Goal: Task Accomplishment & Management: Manage account settings

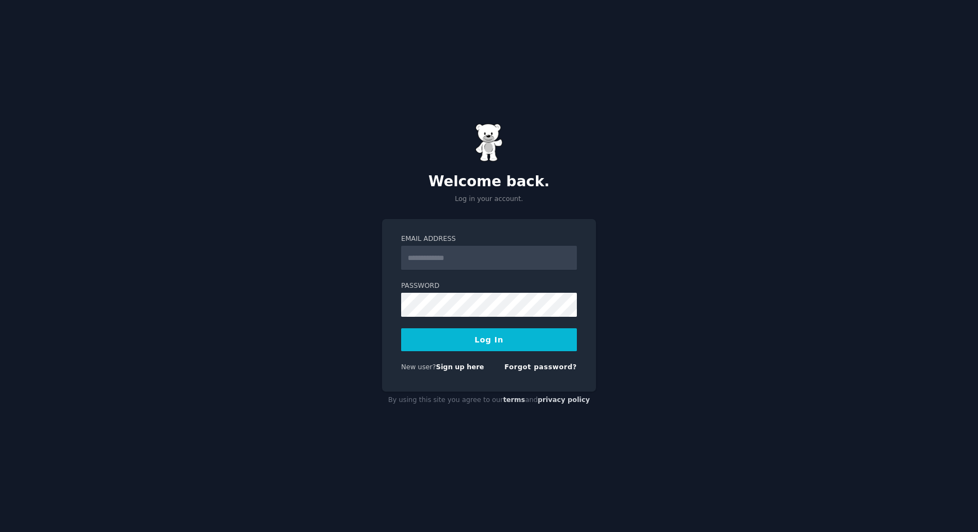
type input "**********"
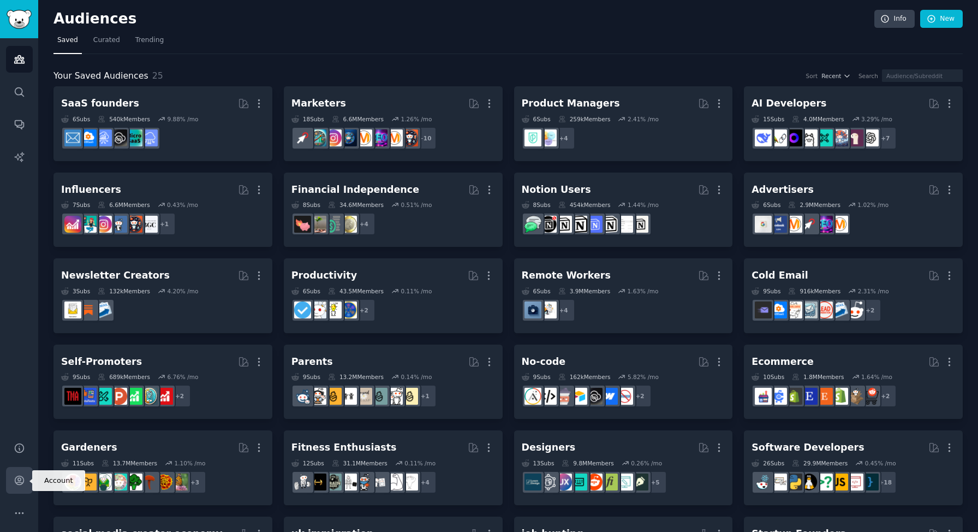
click at [19, 478] on icon "Sidebar" at bounding box center [19, 479] width 11 height 11
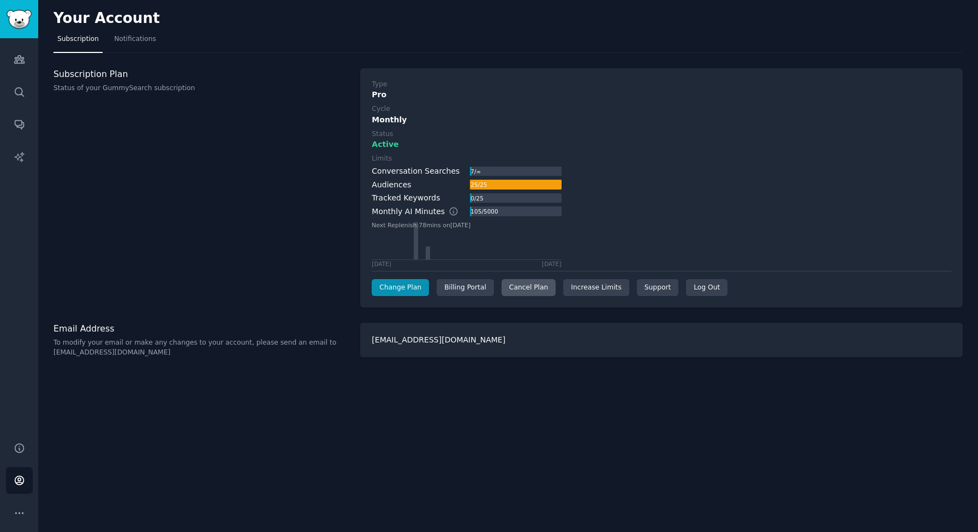
click at [534, 287] on div "Cancel Plan" at bounding box center [529, 287] width 54 height 17
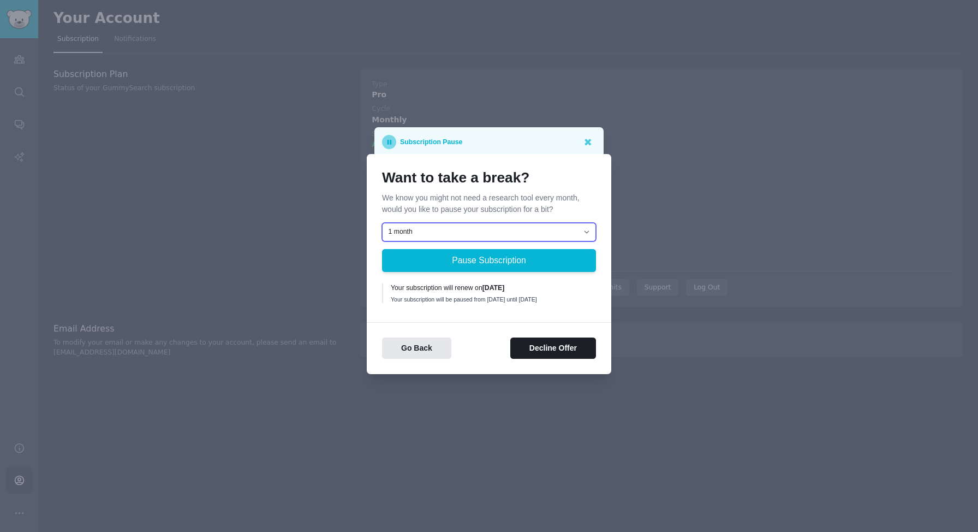
click at [516, 229] on select "1 month 2 months 3 months Choose a custom date to resume" at bounding box center [489, 232] width 214 height 19
click at [532, 349] on button "Decline Offer" at bounding box center [553, 347] width 86 height 21
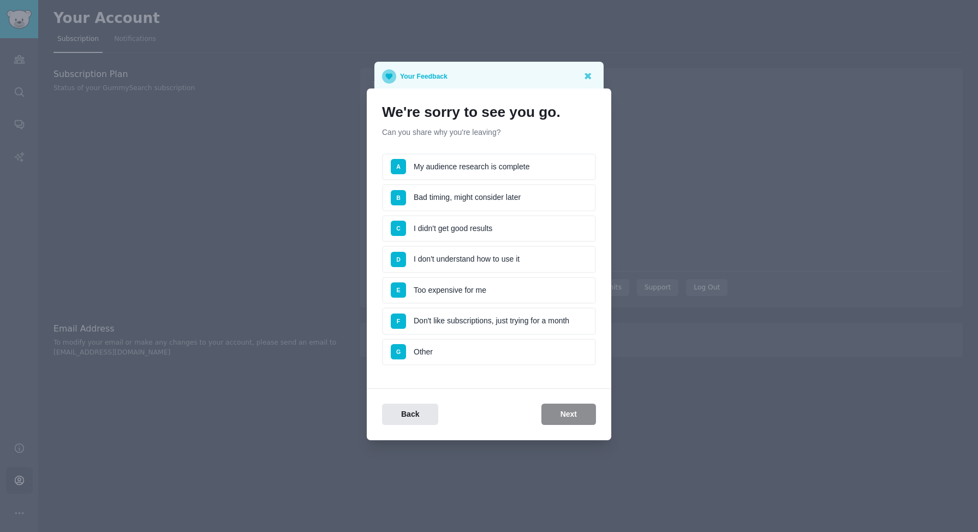
click at [470, 292] on li "E Too expensive for me" at bounding box center [489, 290] width 214 height 27
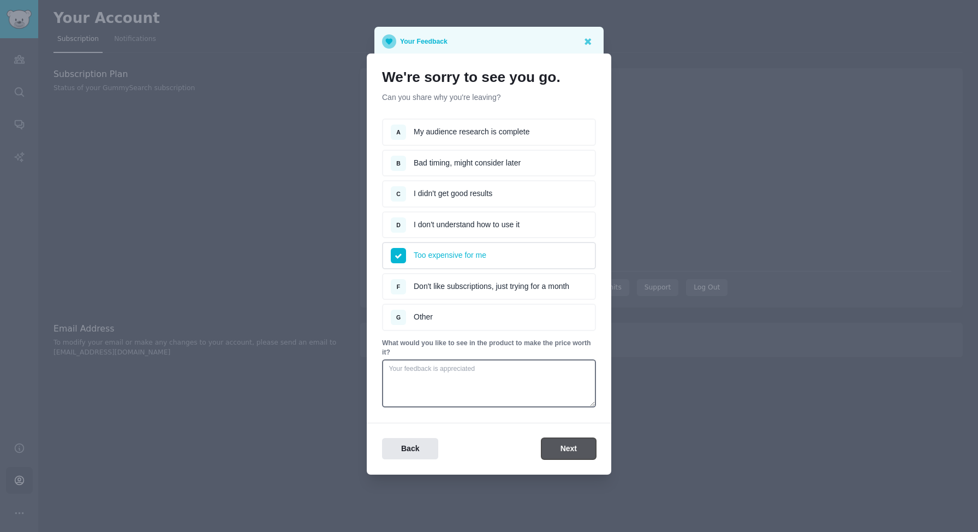
click at [552, 447] on button "Next" at bounding box center [569, 448] width 55 height 21
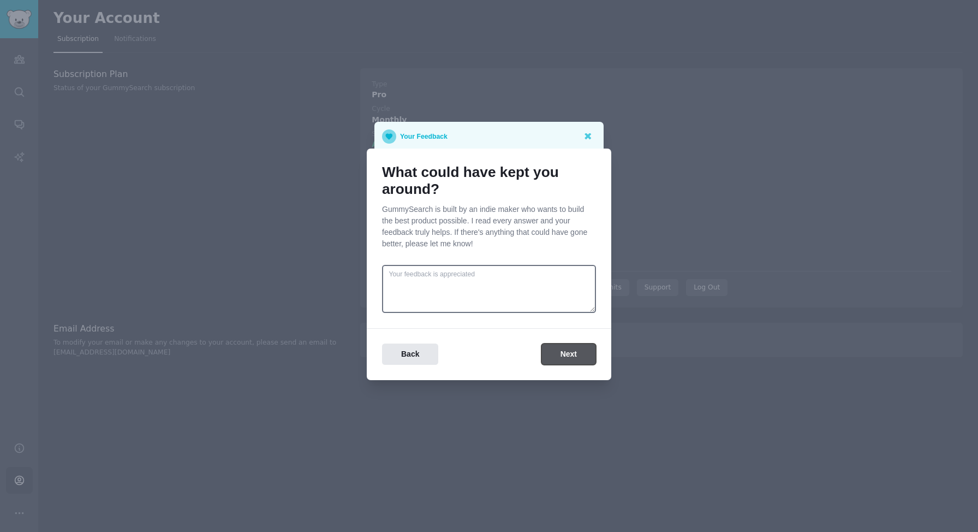
click at [561, 353] on button "Next" at bounding box center [569, 353] width 55 height 21
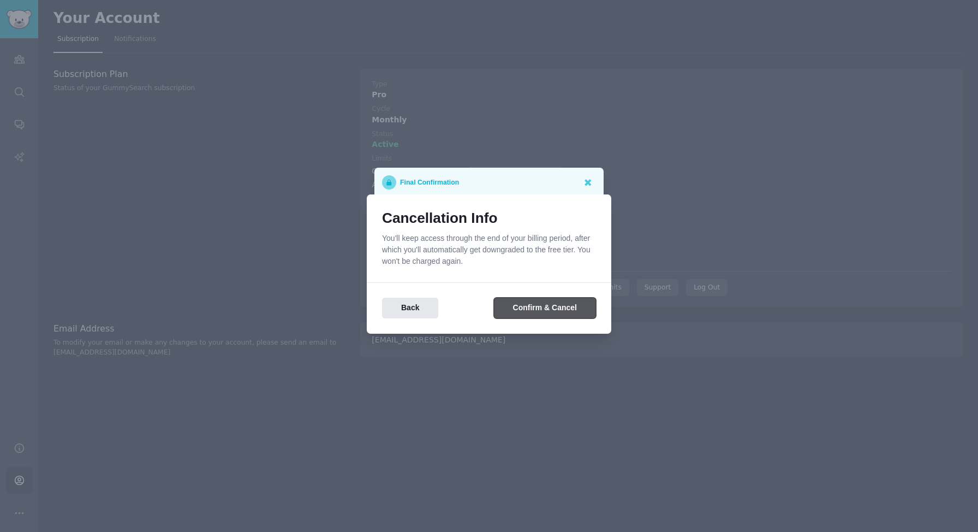
click at [550, 304] on button "Confirm & Cancel" at bounding box center [545, 308] width 102 height 21
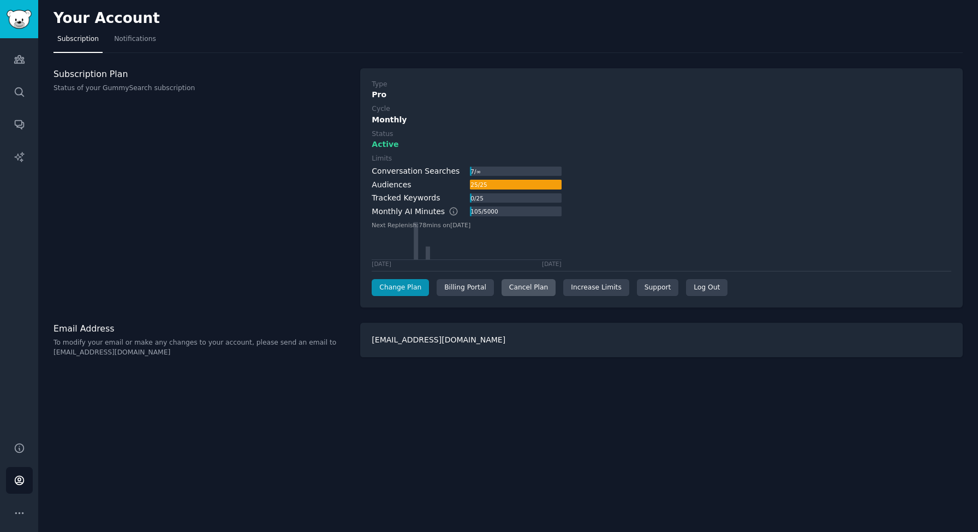
click at [510, 290] on div "Cancel Plan" at bounding box center [529, 287] width 54 height 17
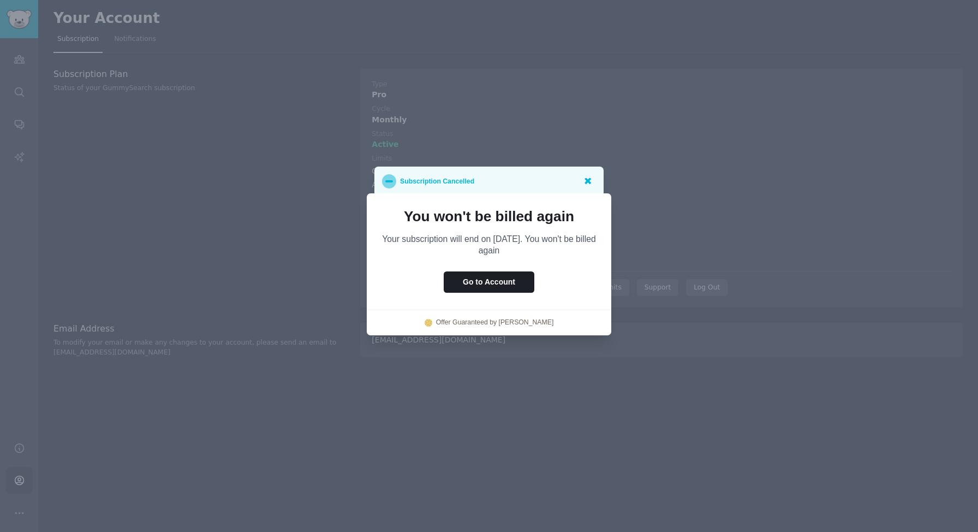
click at [585, 181] on icon at bounding box center [587, 180] width 11 height 11
